Goal: Task Accomplishment & Management: Complete application form

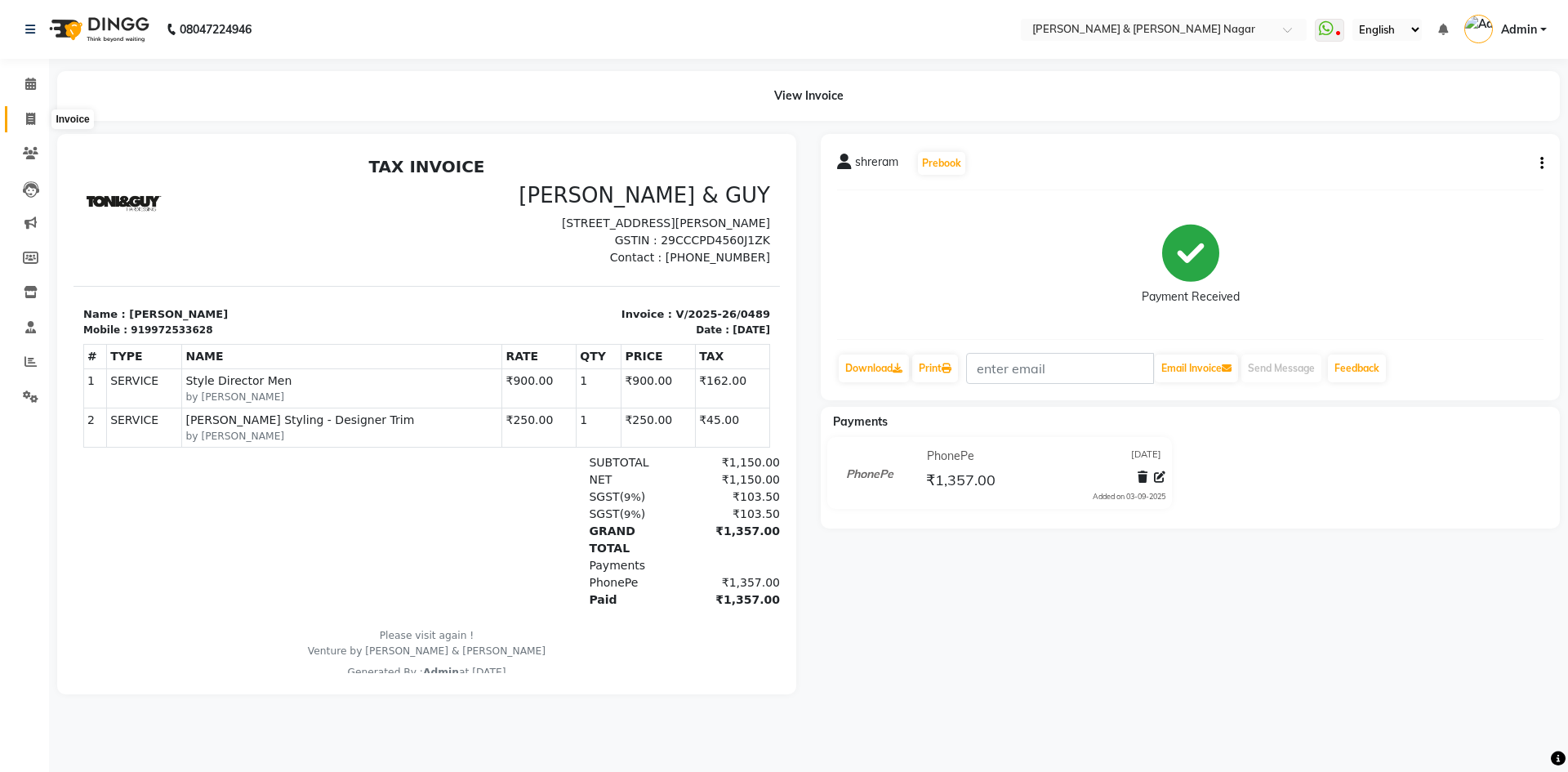
click at [33, 118] on icon at bounding box center [30, 118] width 9 height 12
select select "789"
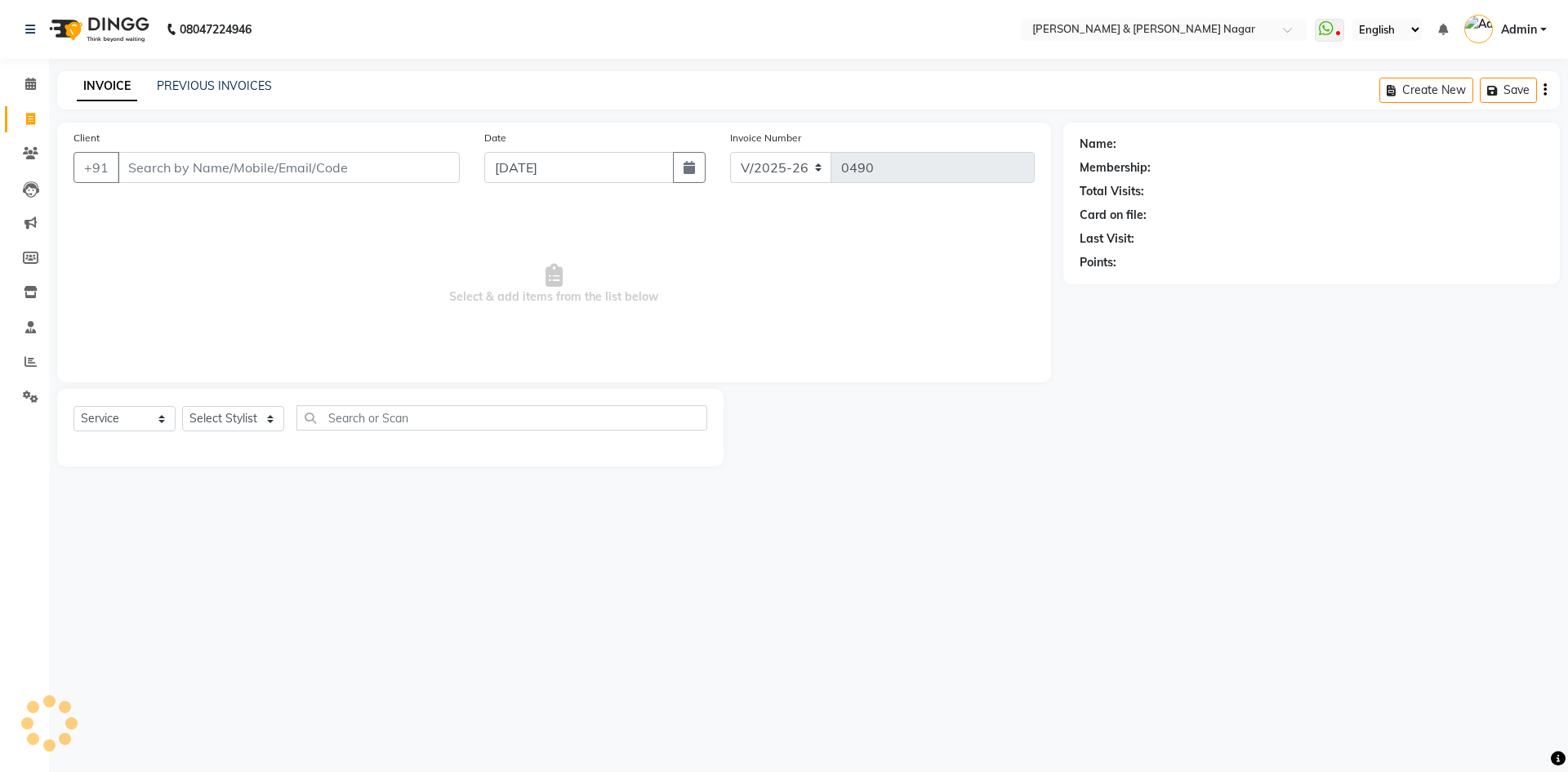
select select "product"
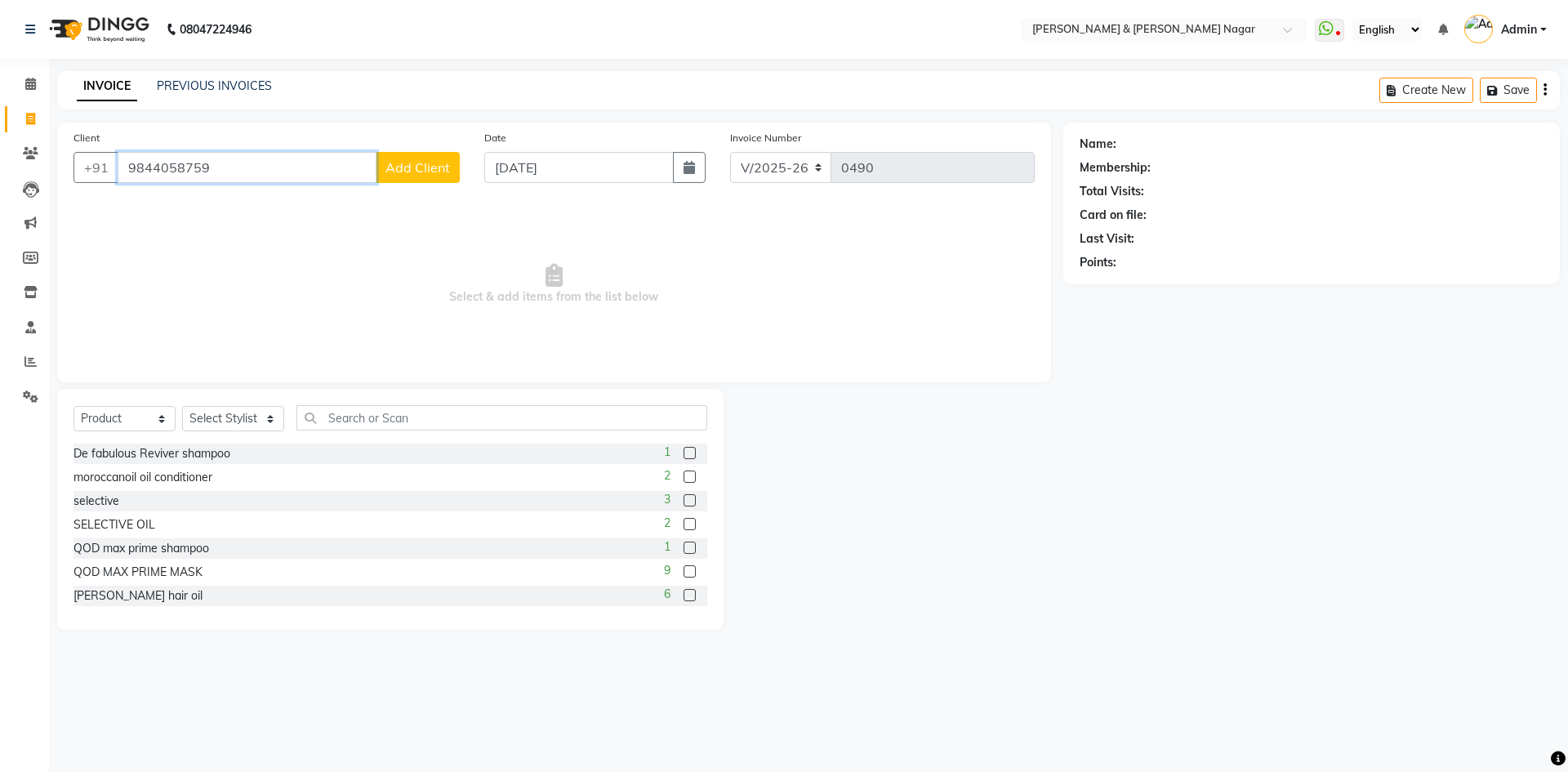
type input "9844058759"
click at [419, 161] on span "Add Client" at bounding box center [417, 167] width 64 height 16
select select "17"
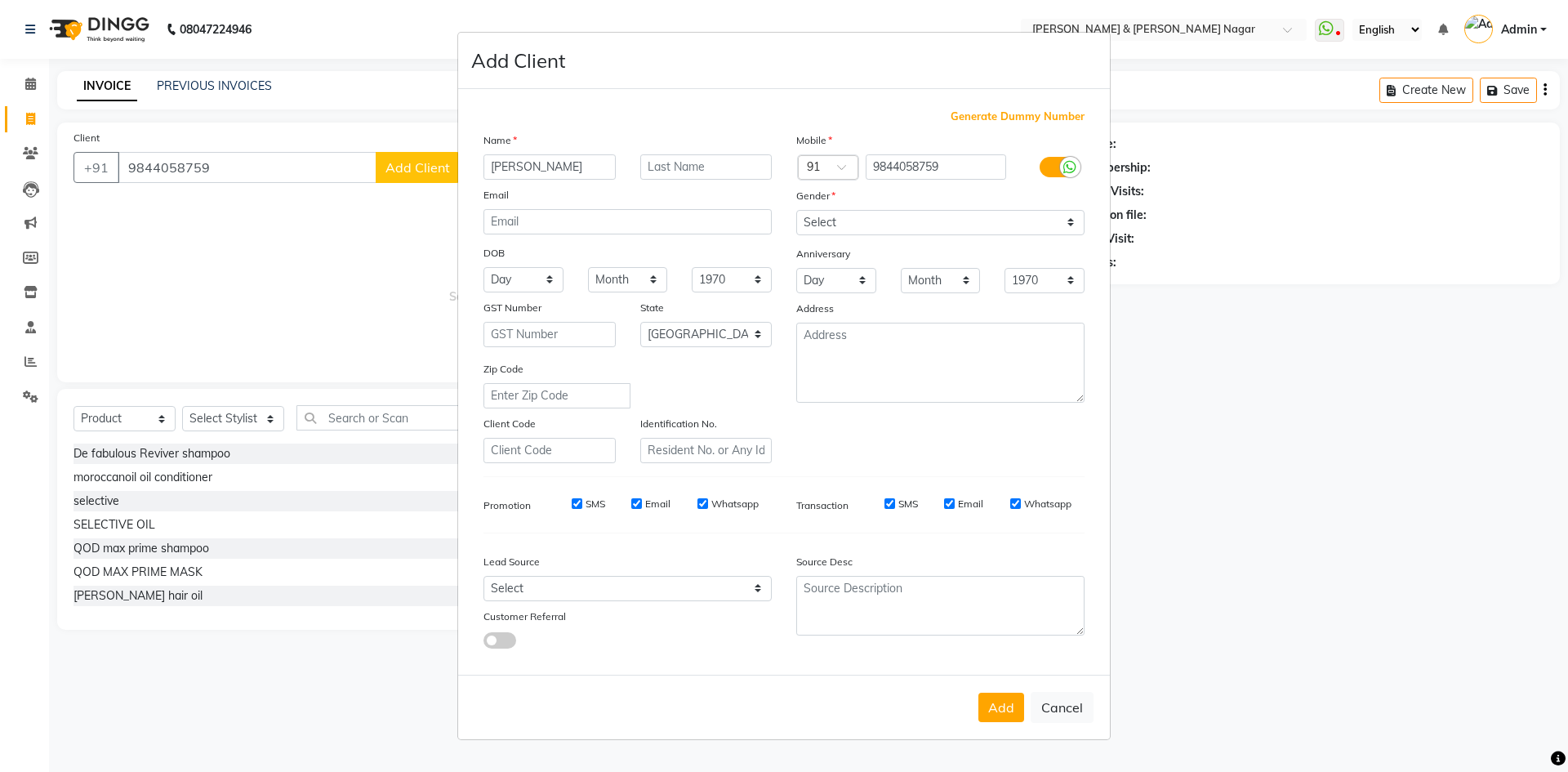
type input "[PERSON_NAME]"
click at [1069, 223] on select "Select [DEMOGRAPHIC_DATA] [DEMOGRAPHIC_DATA] Other Prefer Not To Say" at bounding box center [940, 223] width 288 height 25
select select "[DEMOGRAPHIC_DATA]"
click at [796, 210] on select "Select [DEMOGRAPHIC_DATA] [DEMOGRAPHIC_DATA] Other Prefer Not To Say" at bounding box center [940, 223] width 288 height 25
click at [998, 708] on button "Add" at bounding box center [1001, 707] width 46 height 30
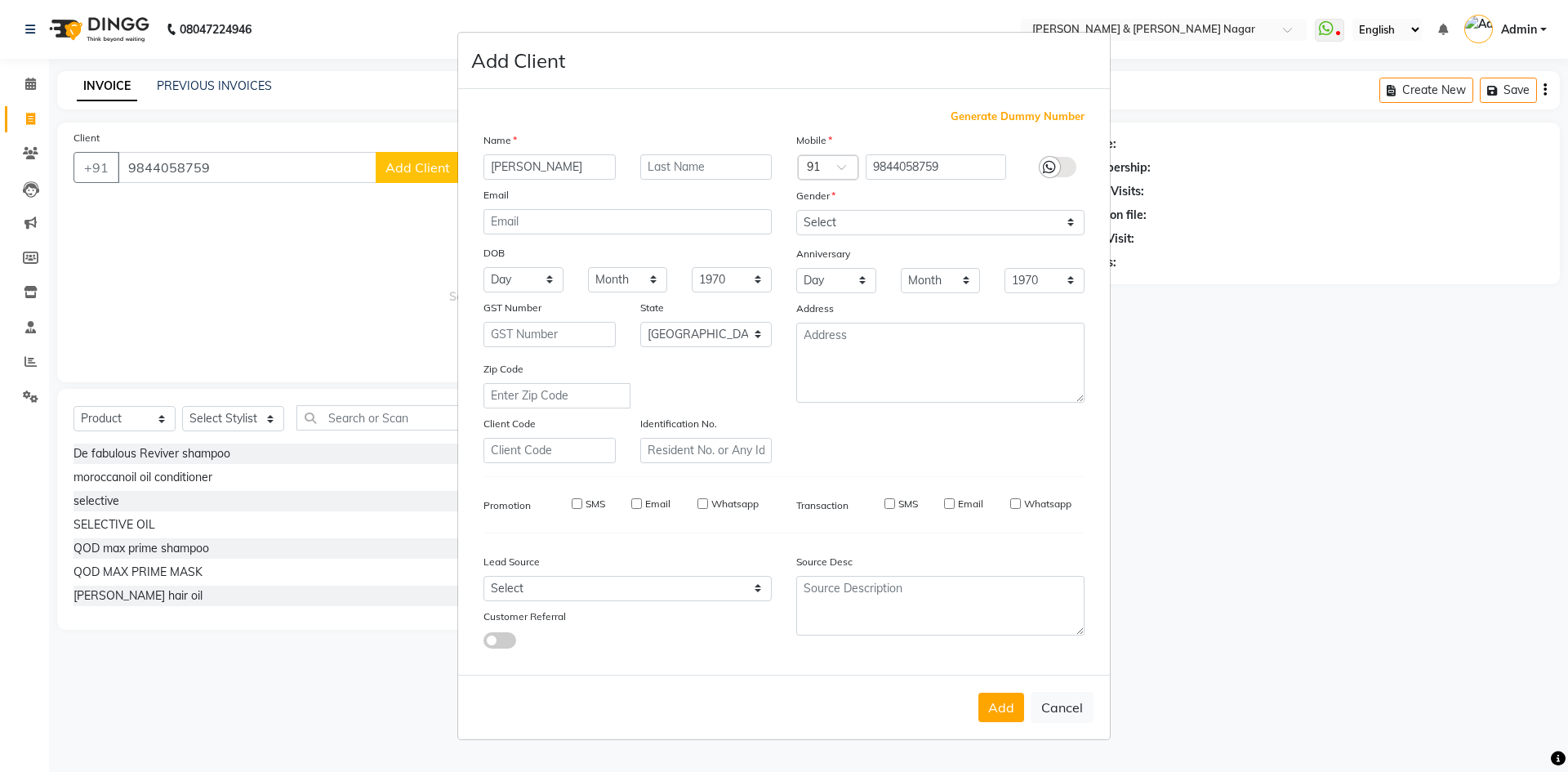
select select
select select "null"
select select
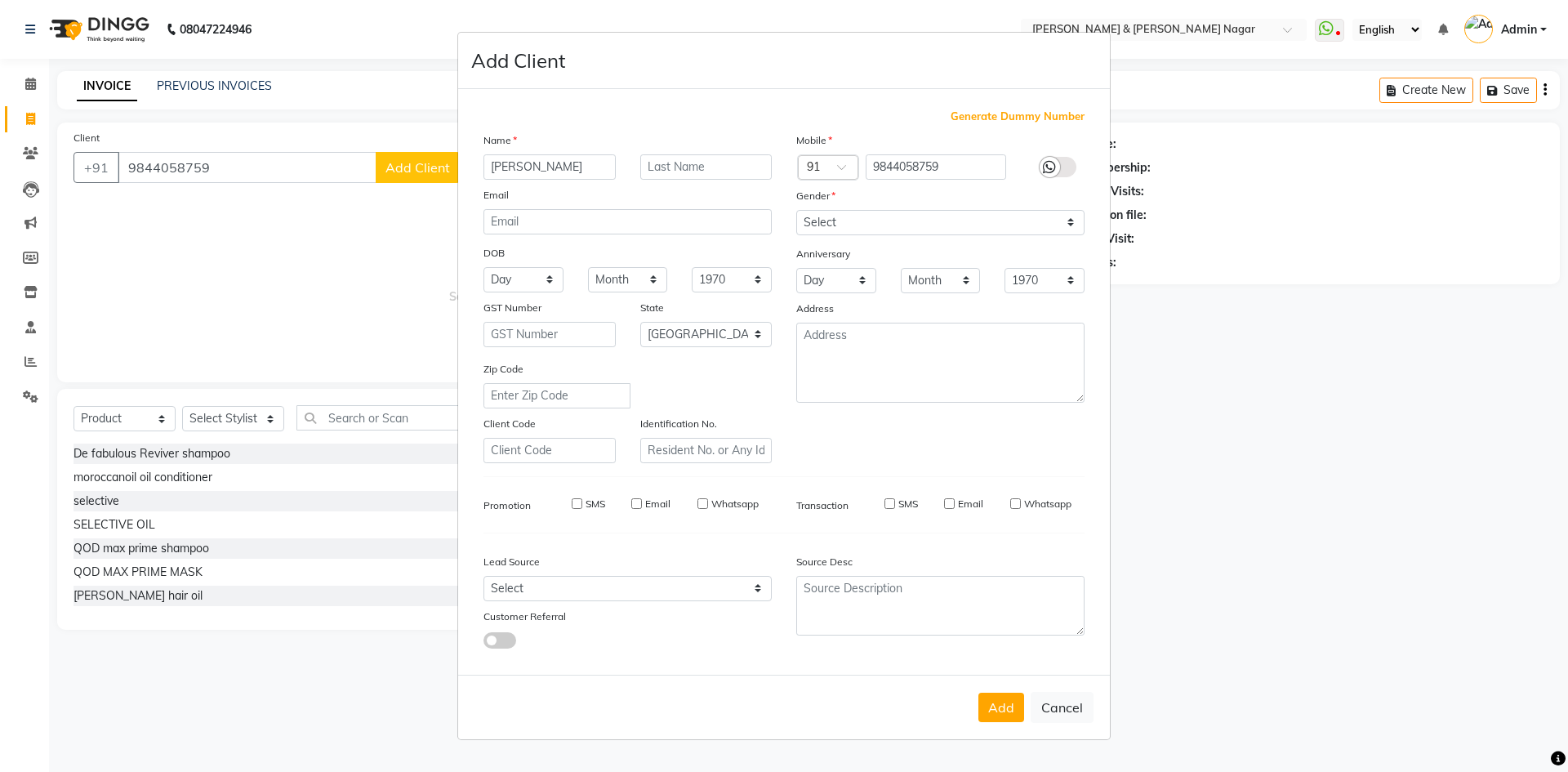
select select
checkbox input "false"
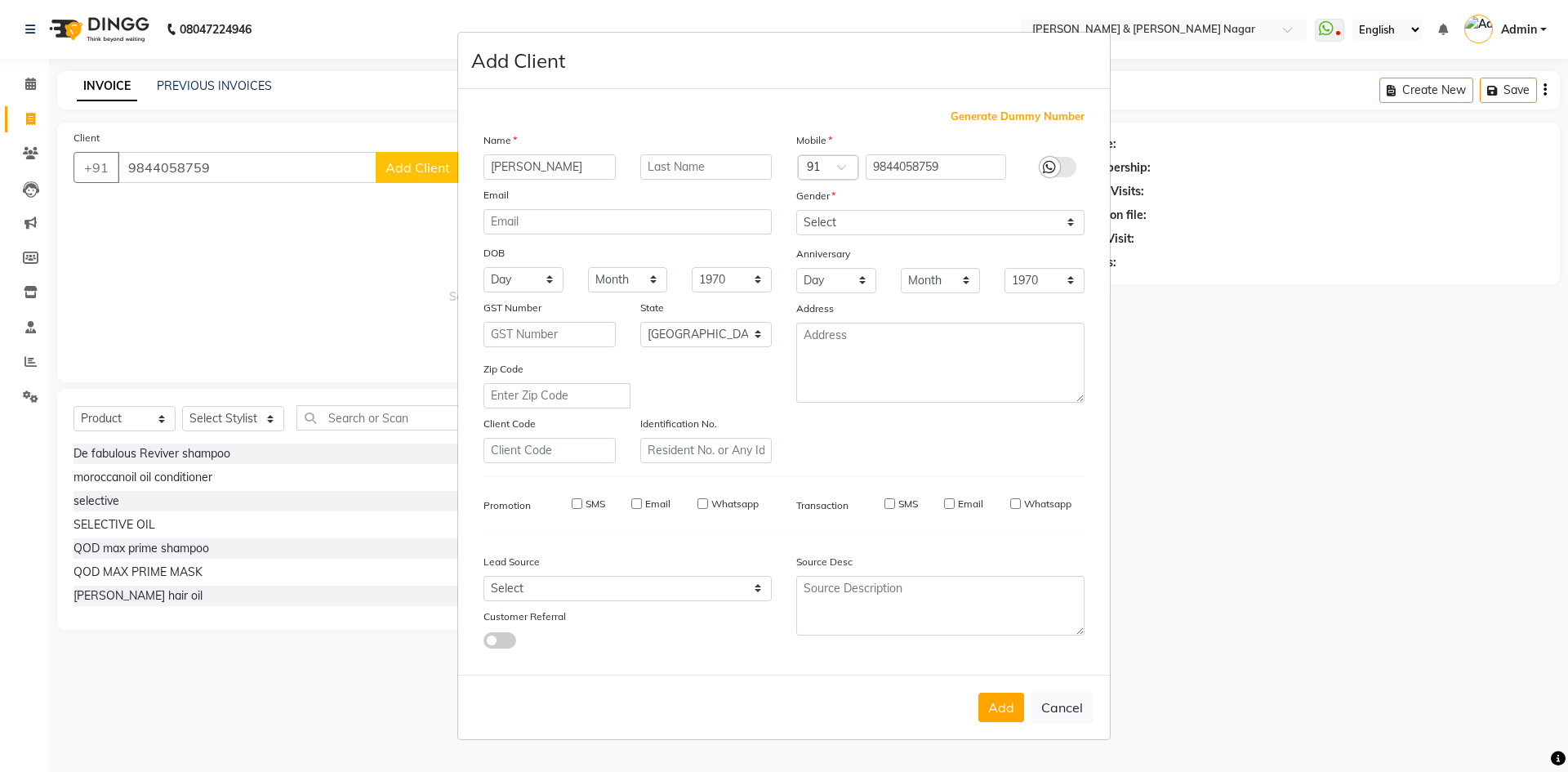
checkbox input "false"
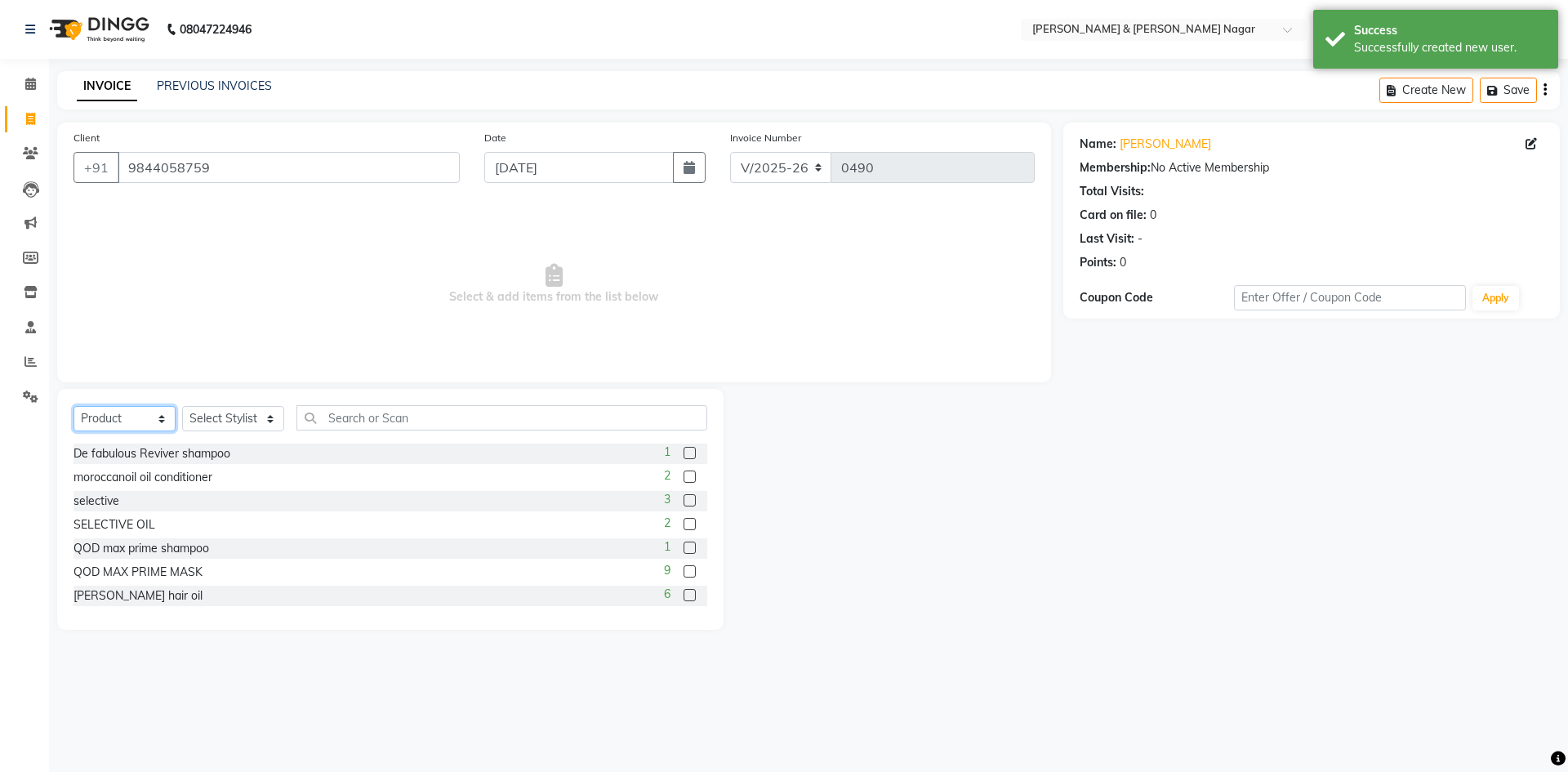
click at [161, 423] on select "Select Service Product Membership Package Voucher Prepaid Gift Card" at bounding box center [125, 419] width 102 height 25
select select "service"
click at [74, 406] on select "Select Service Product Membership Package Voucher Prepaid Gift Card" at bounding box center [125, 419] width 102 height 25
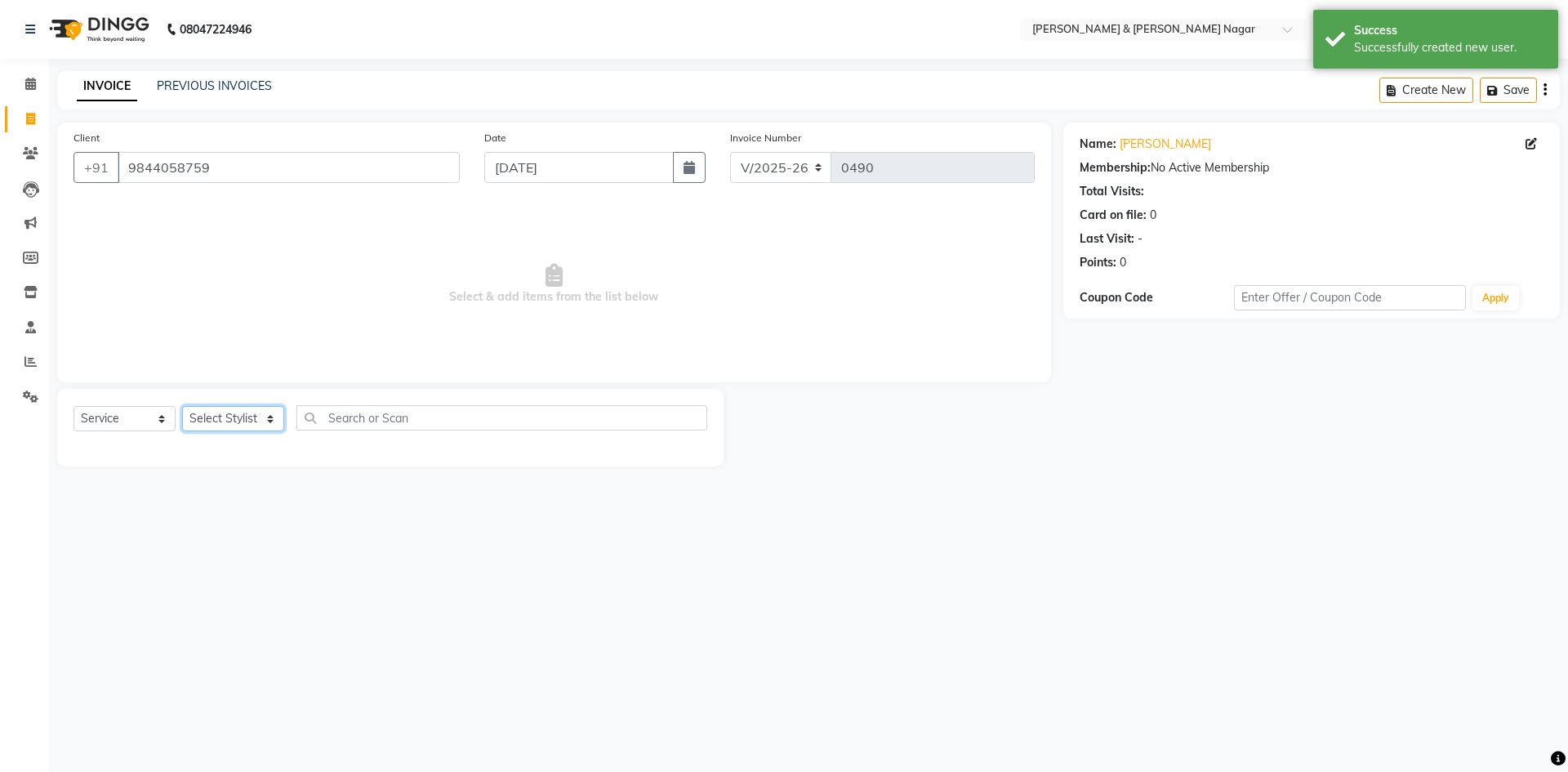
click at [270, 419] on select "Select Stylist ANIKASH [PERSON_NAME] Manager [PERSON_NAME] [PERSON_NAME]" at bounding box center [233, 419] width 102 height 25
select select "45286"
click at [182, 406] on select "Select Stylist ANIKASH [PERSON_NAME] Manager [PERSON_NAME] [PERSON_NAME]" at bounding box center [233, 419] width 102 height 25
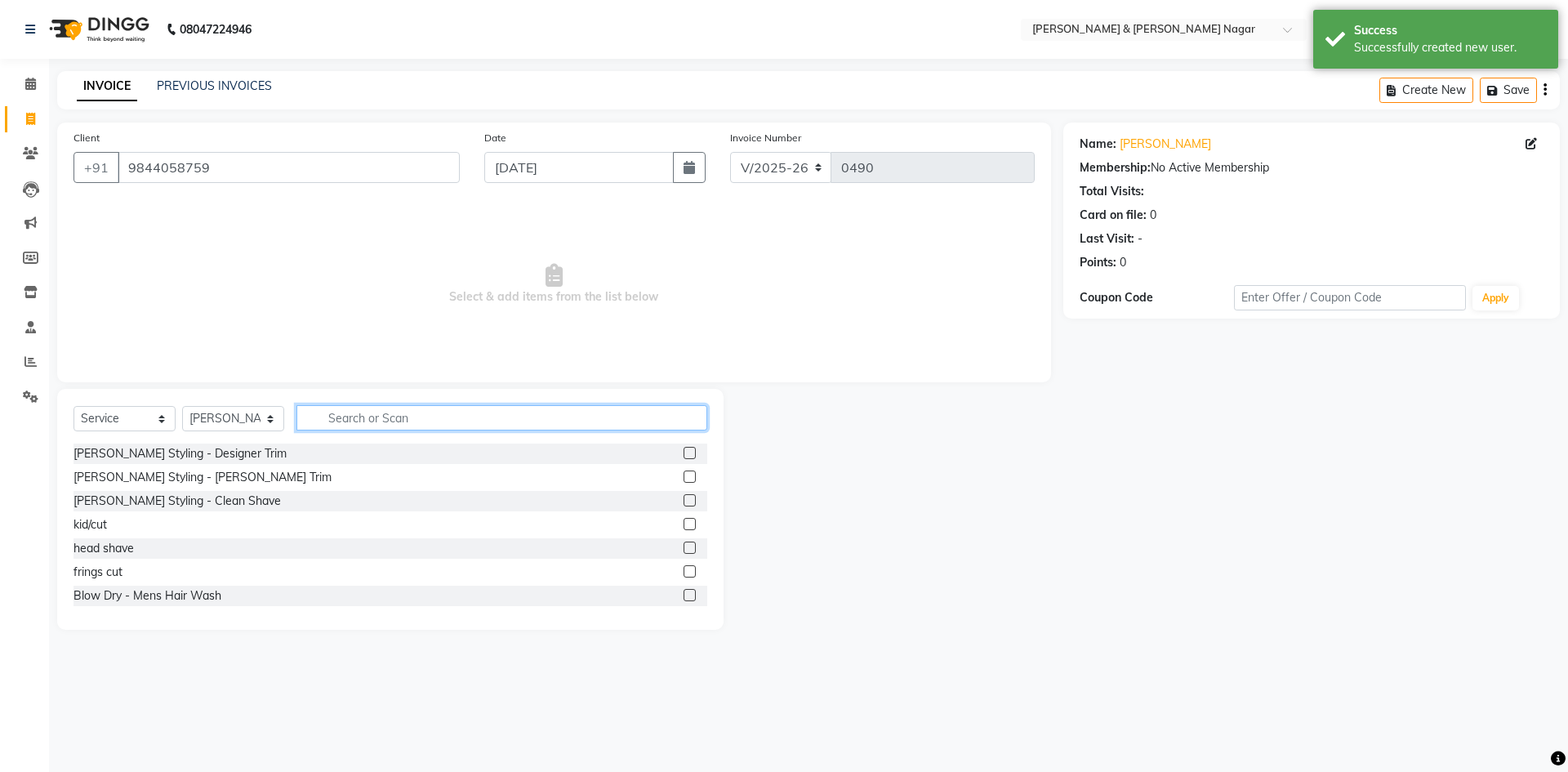
click at [441, 415] on input "text" at bounding box center [502, 418] width 411 height 25
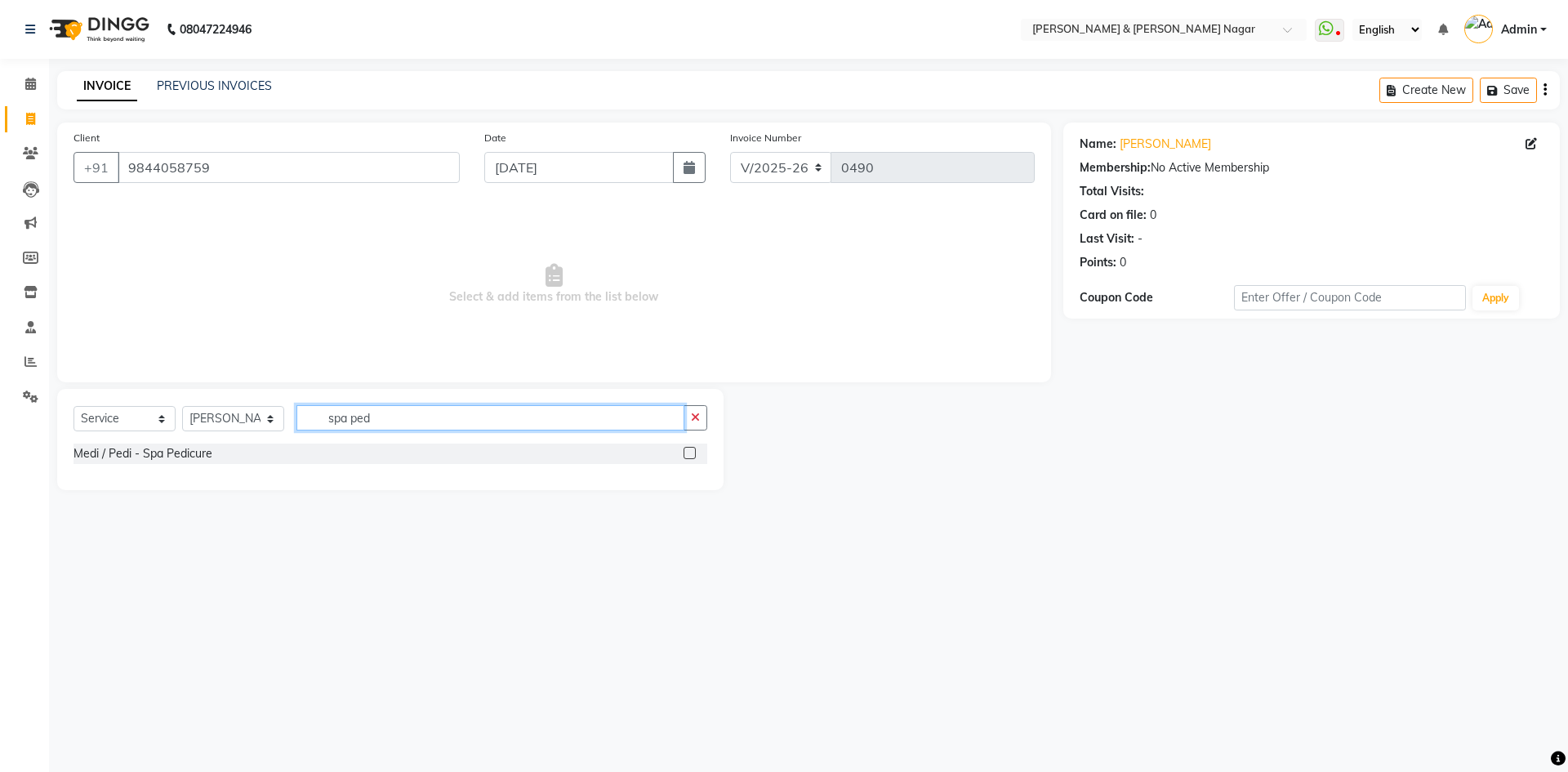
type input "spa ped"
click at [688, 451] on label at bounding box center [689, 452] width 12 height 12
click at [688, 451] on input "checkbox" at bounding box center [688, 453] width 11 height 11
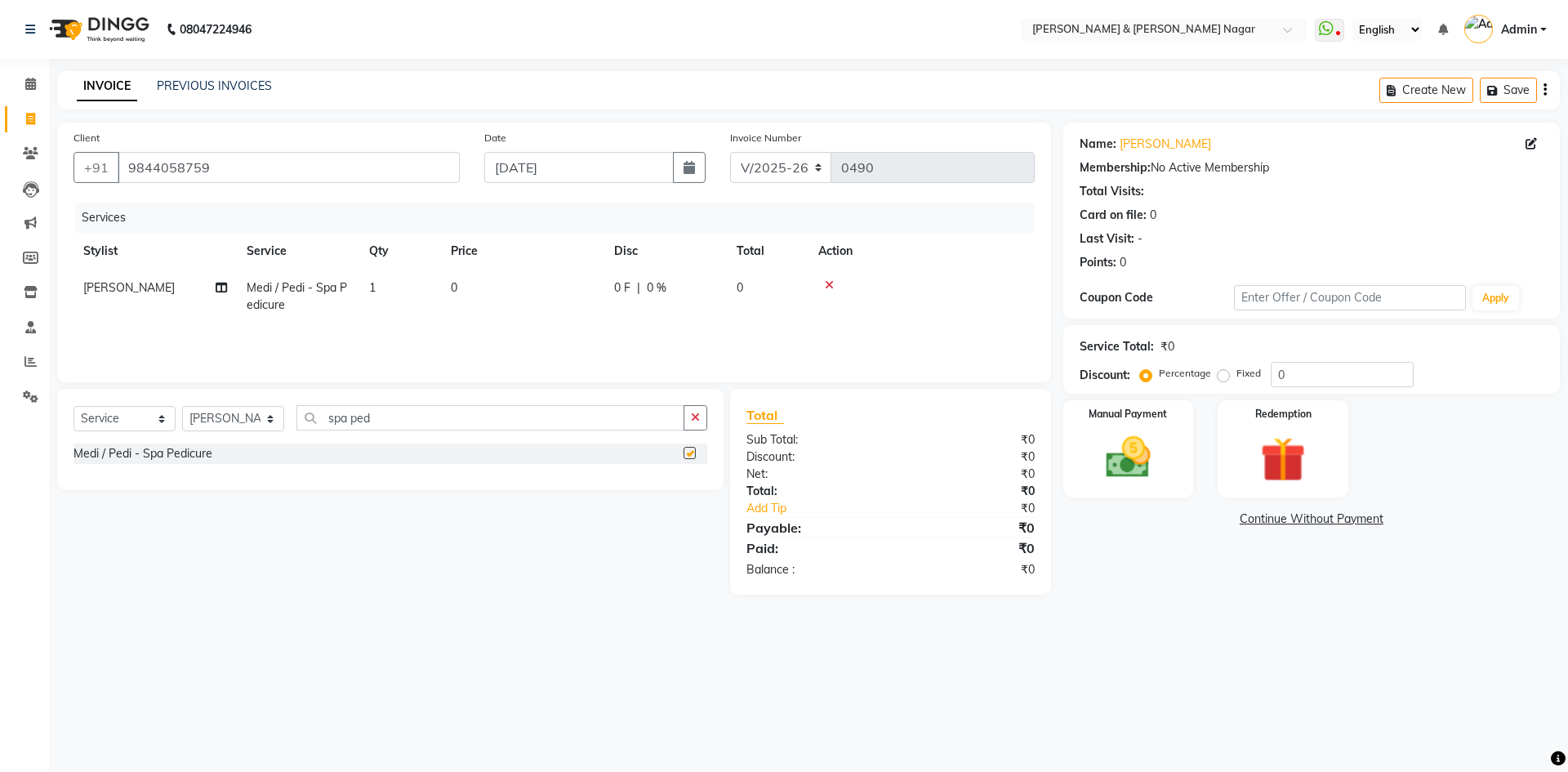
checkbox input "false"
click at [459, 280] on td "0" at bounding box center [522, 297] width 163 height 54
select select "45286"
click at [561, 293] on input "0" at bounding box center [600, 292] width 144 height 25
type input "900"
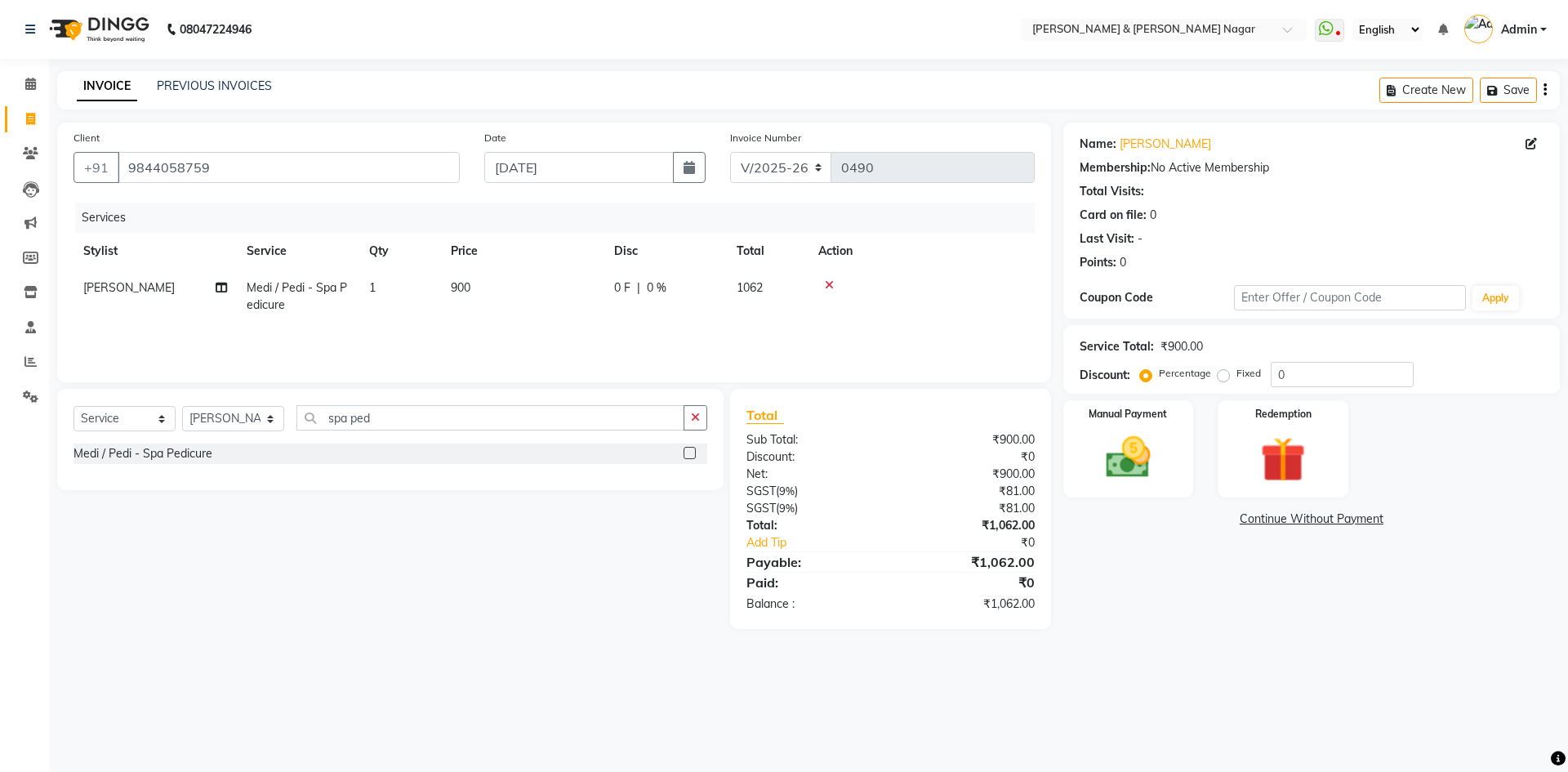
click at [519, 326] on div "Services Stylist Service Qty Price Disc Total Action [PERSON_NAME] Medi / Pedi …" at bounding box center [554, 284] width 961 height 163
click at [1146, 473] on img at bounding box center [1128, 457] width 76 height 54
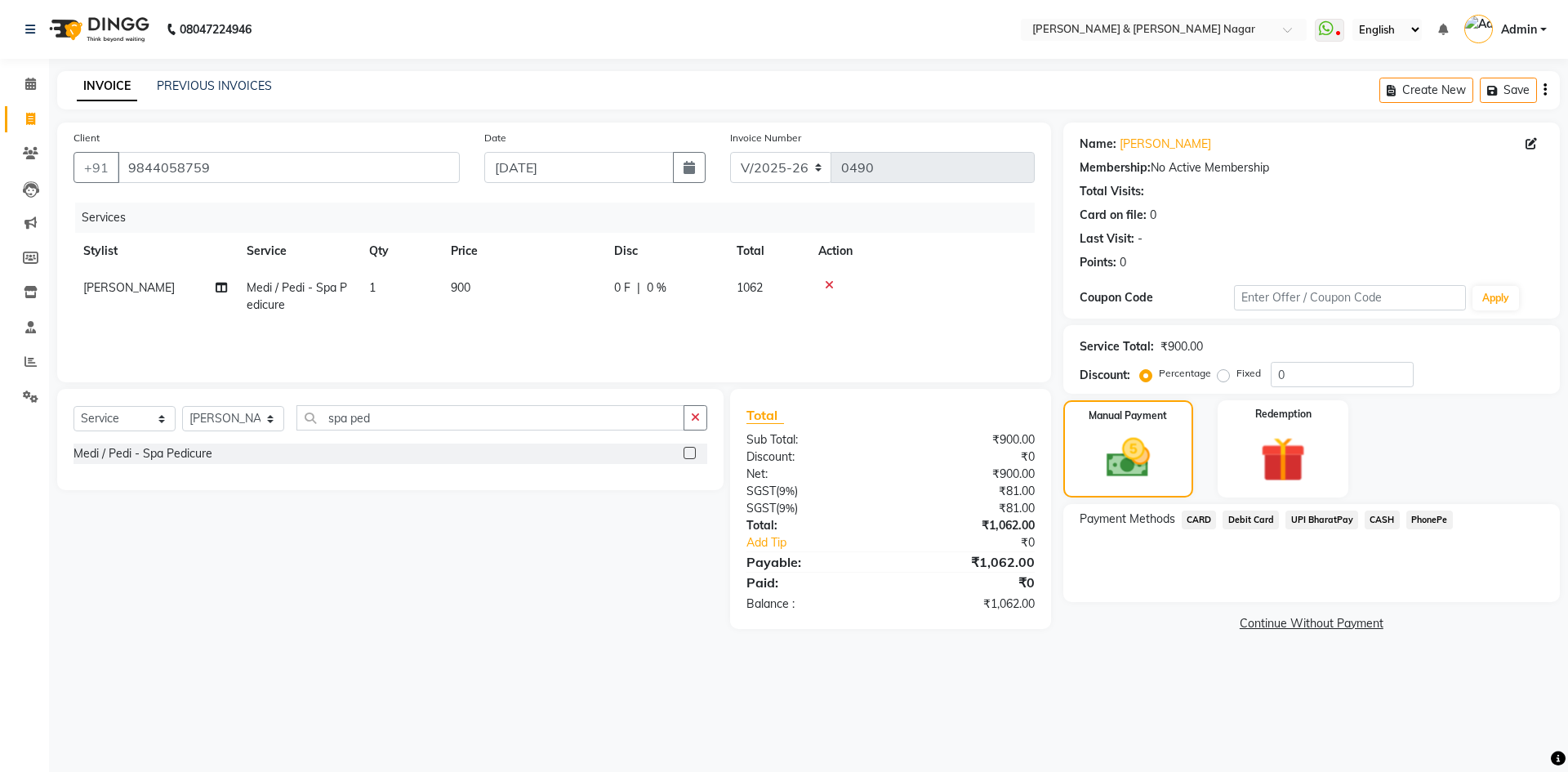
click at [1386, 519] on span "CASH" at bounding box center [1382, 520] width 36 height 19
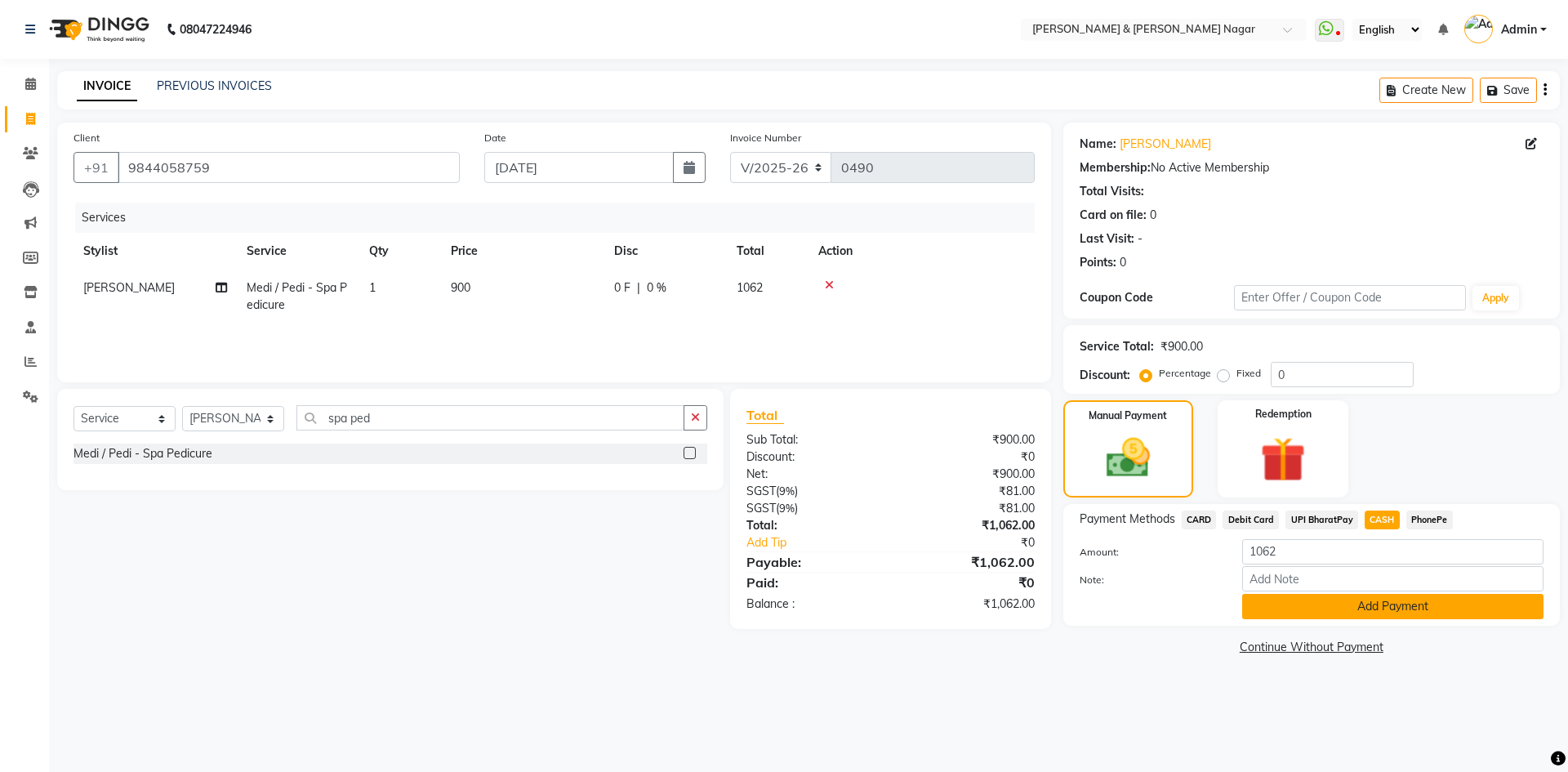
click at [1372, 608] on button "Add Payment" at bounding box center [1393, 606] width 302 height 25
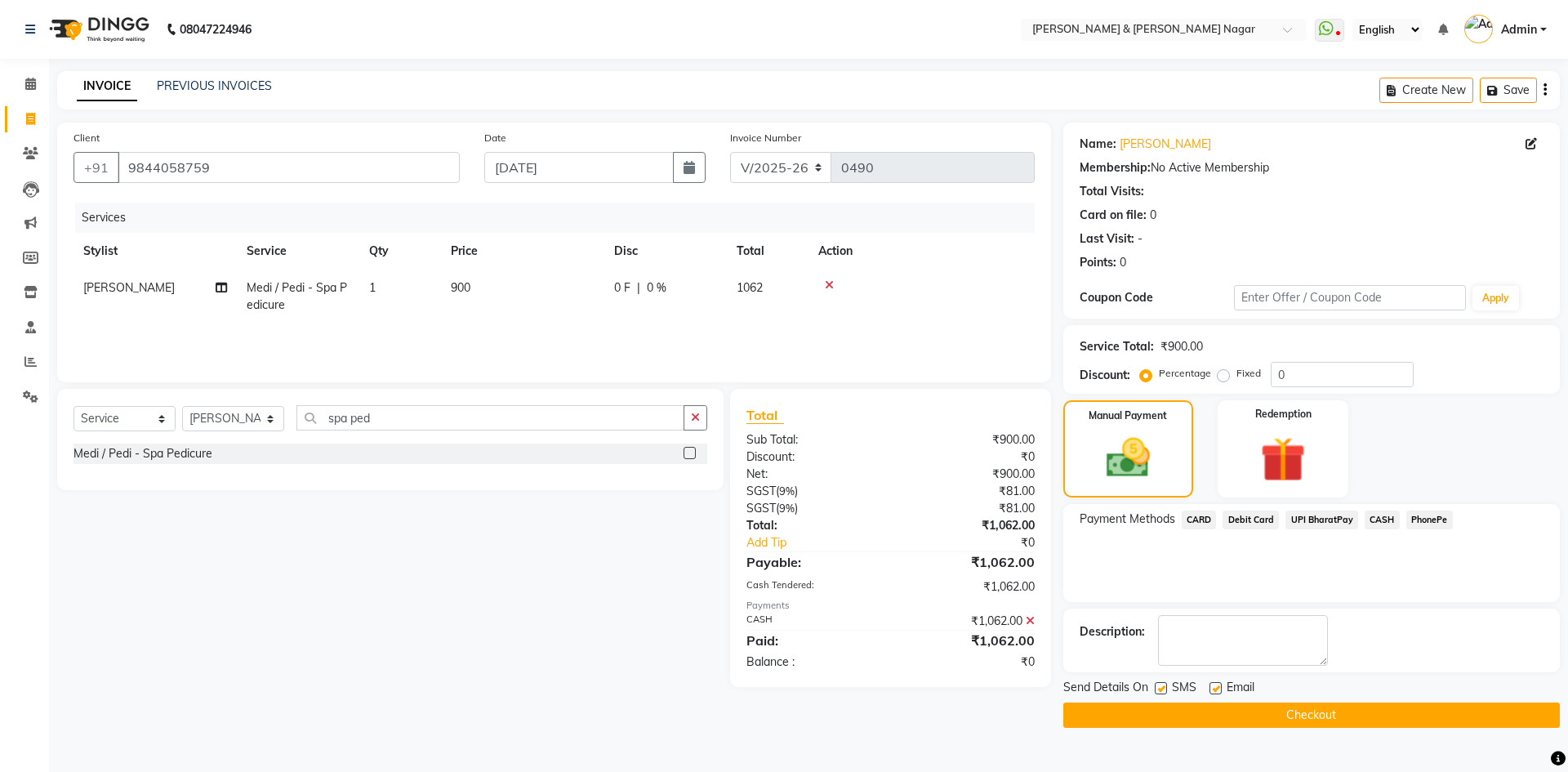
click at [1360, 713] on button "Checkout" at bounding box center [1312, 715] width 496 height 25
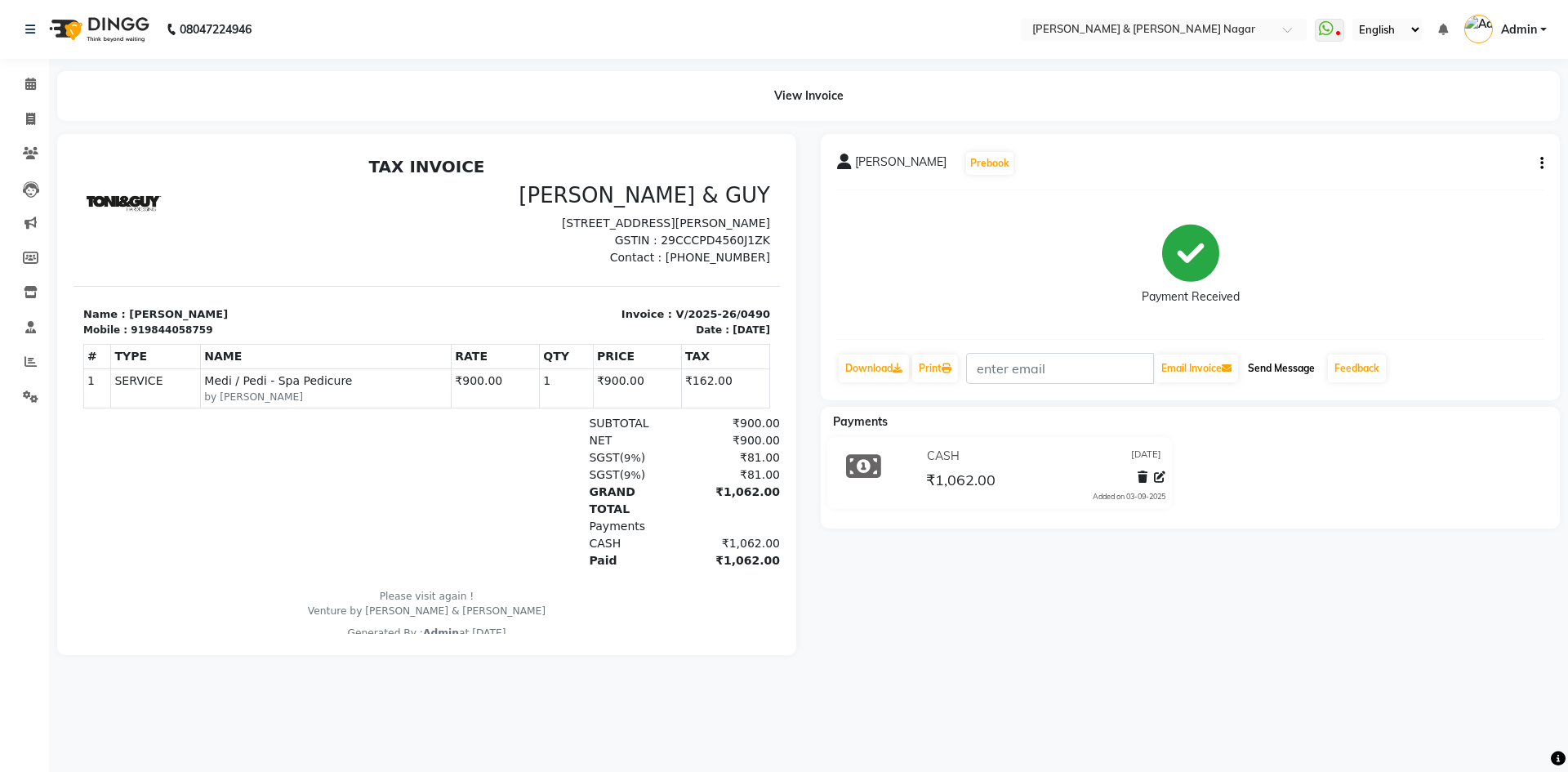
click at [1290, 369] on button "Send Message" at bounding box center [1281, 368] width 80 height 28
